Goal: Check status

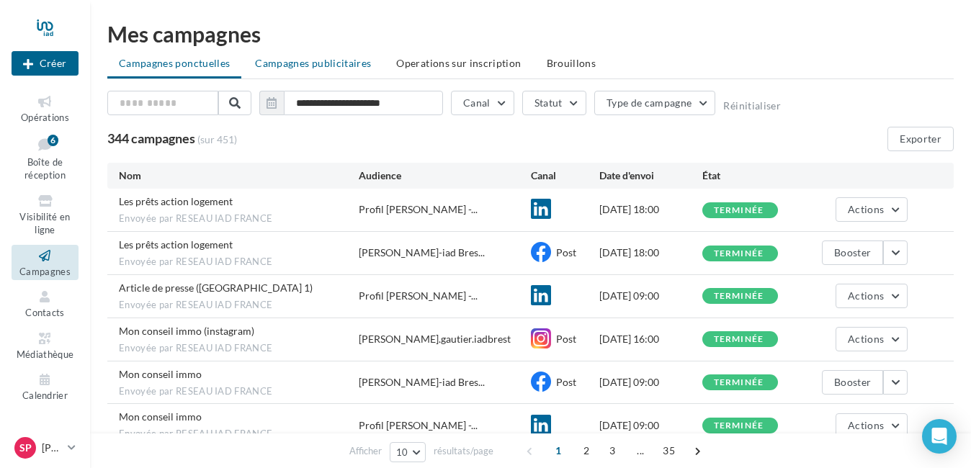
click at [313, 62] on span "Campagnes publicitaires" at bounding box center [313, 63] width 116 height 12
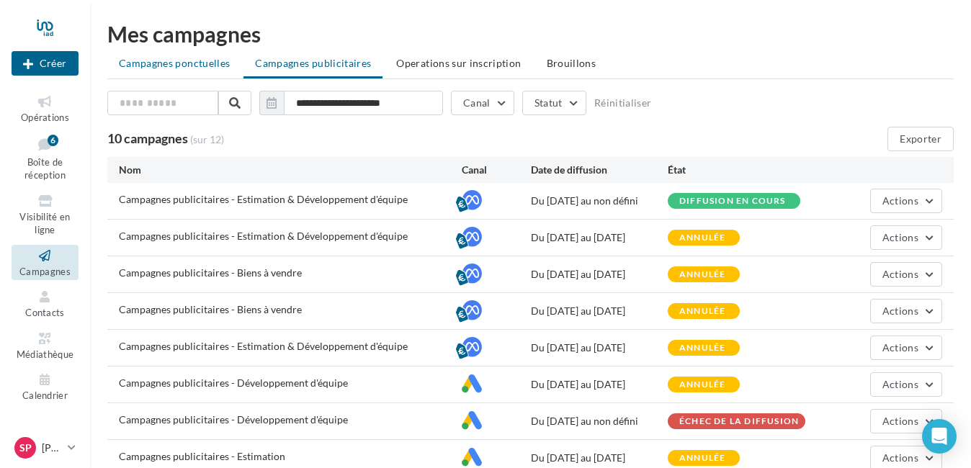
click at [166, 58] on span "Campagnes ponctuelles" at bounding box center [174, 63] width 111 height 12
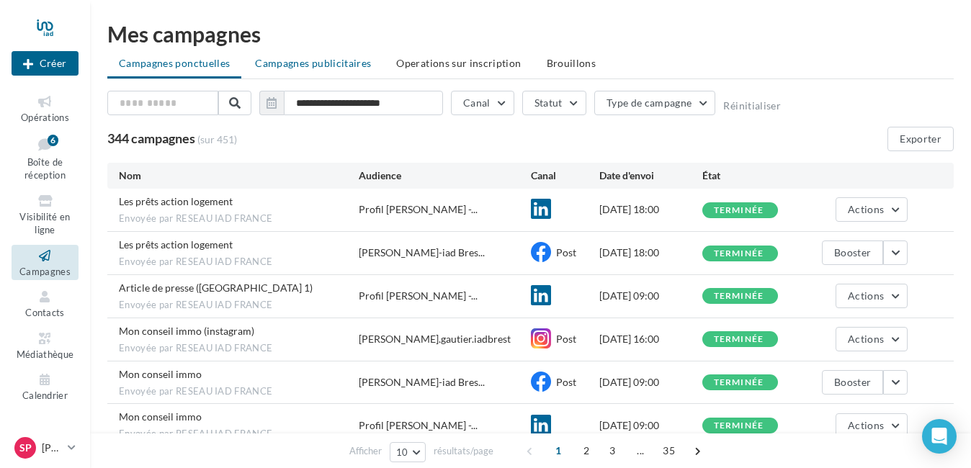
click at [306, 64] on span "Campagnes publicitaires" at bounding box center [313, 63] width 116 height 12
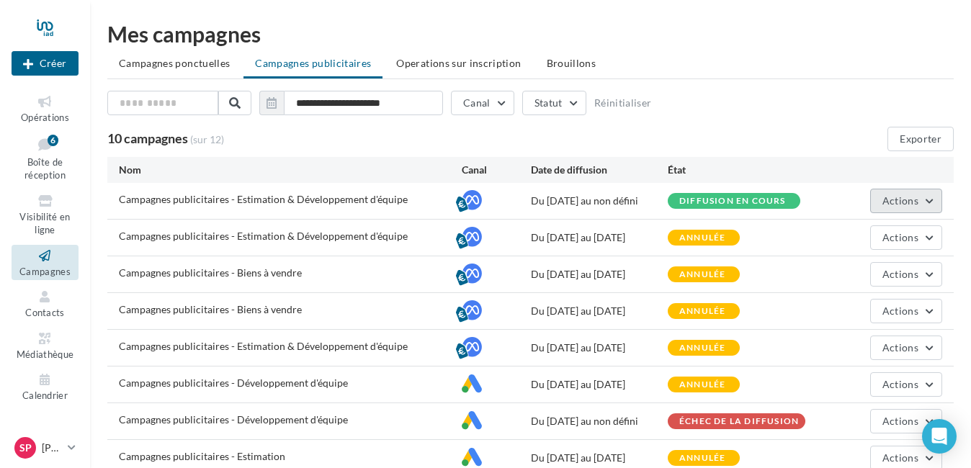
click at [915, 198] on span "Actions" at bounding box center [901, 201] width 36 height 12
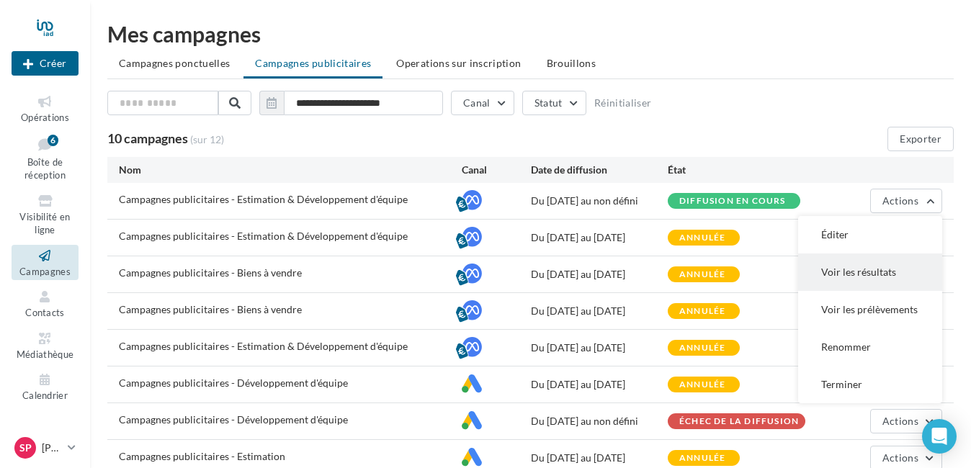
click at [871, 272] on button "Voir les résultats" at bounding box center [870, 272] width 144 height 37
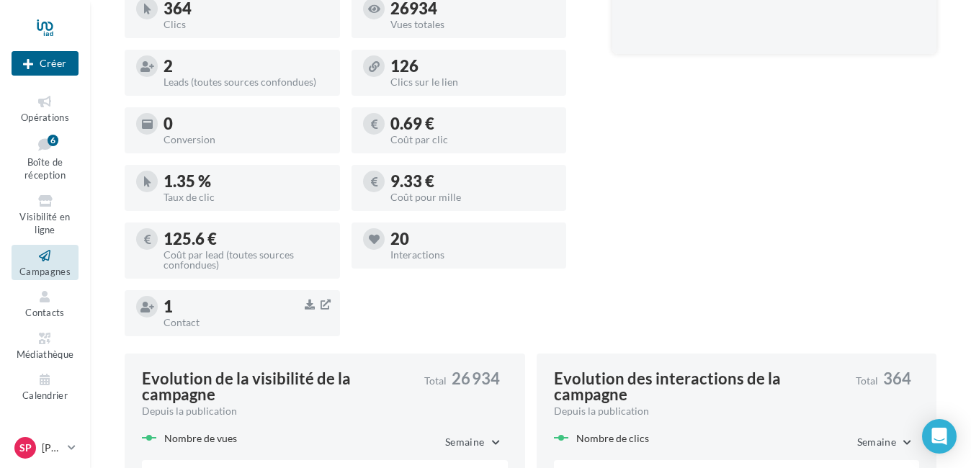
scroll to position [504, 0]
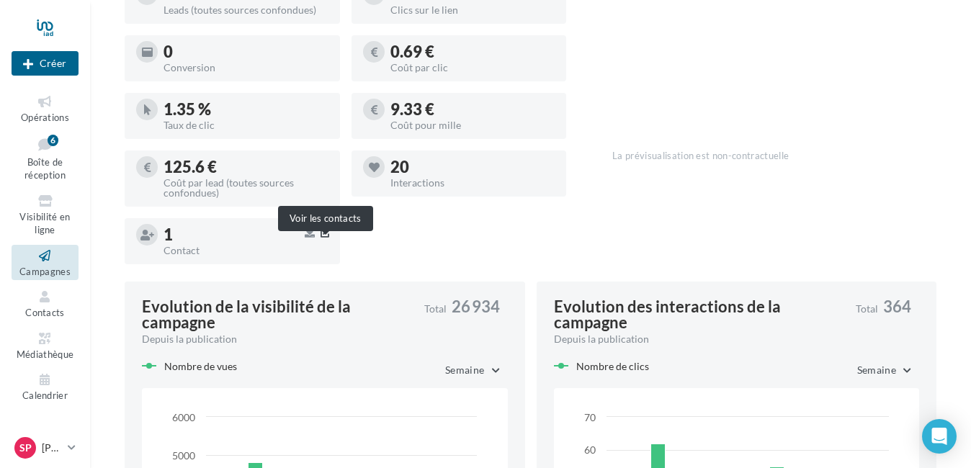
click at [324, 238] on icon "button" at bounding box center [326, 233] width 10 height 12
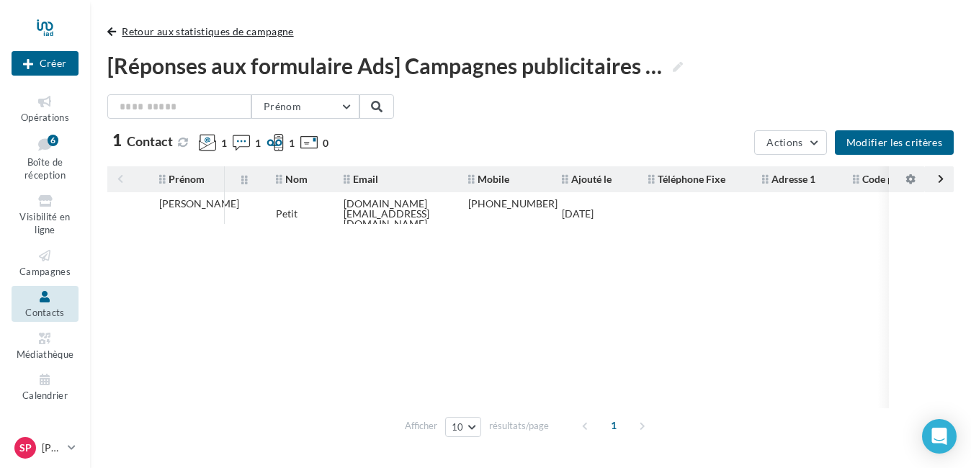
click at [112, 35] on span "button" at bounding box center [111, 32] width 9 height 10
